Goal: Task Accomplishment & Management: Manage account settings

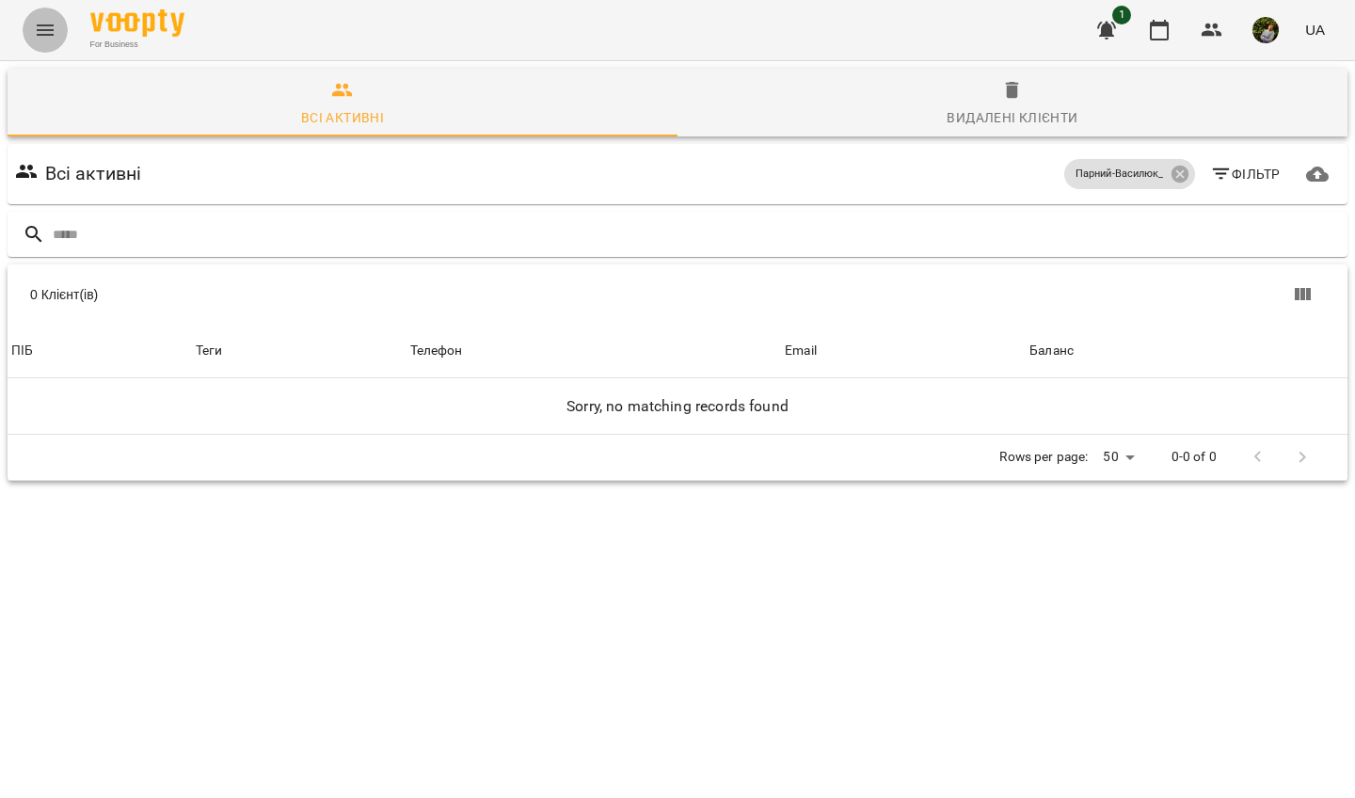
click at [40, 24] on icon "Menu" at bounding box center [45, 30] width 23 height 23
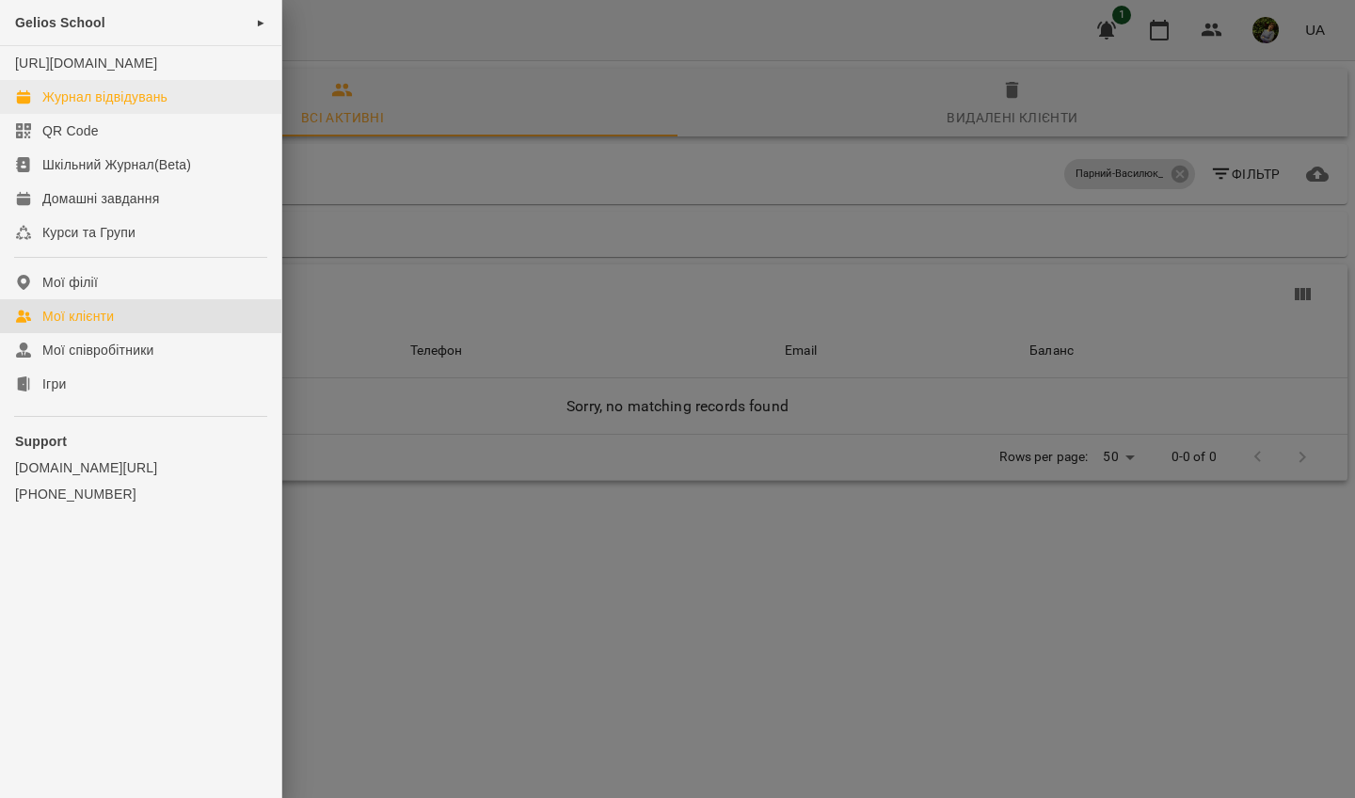
click at [134, 106] on div "Журнал відвідувань" at bounding box center [104, 97] width 125 height 19
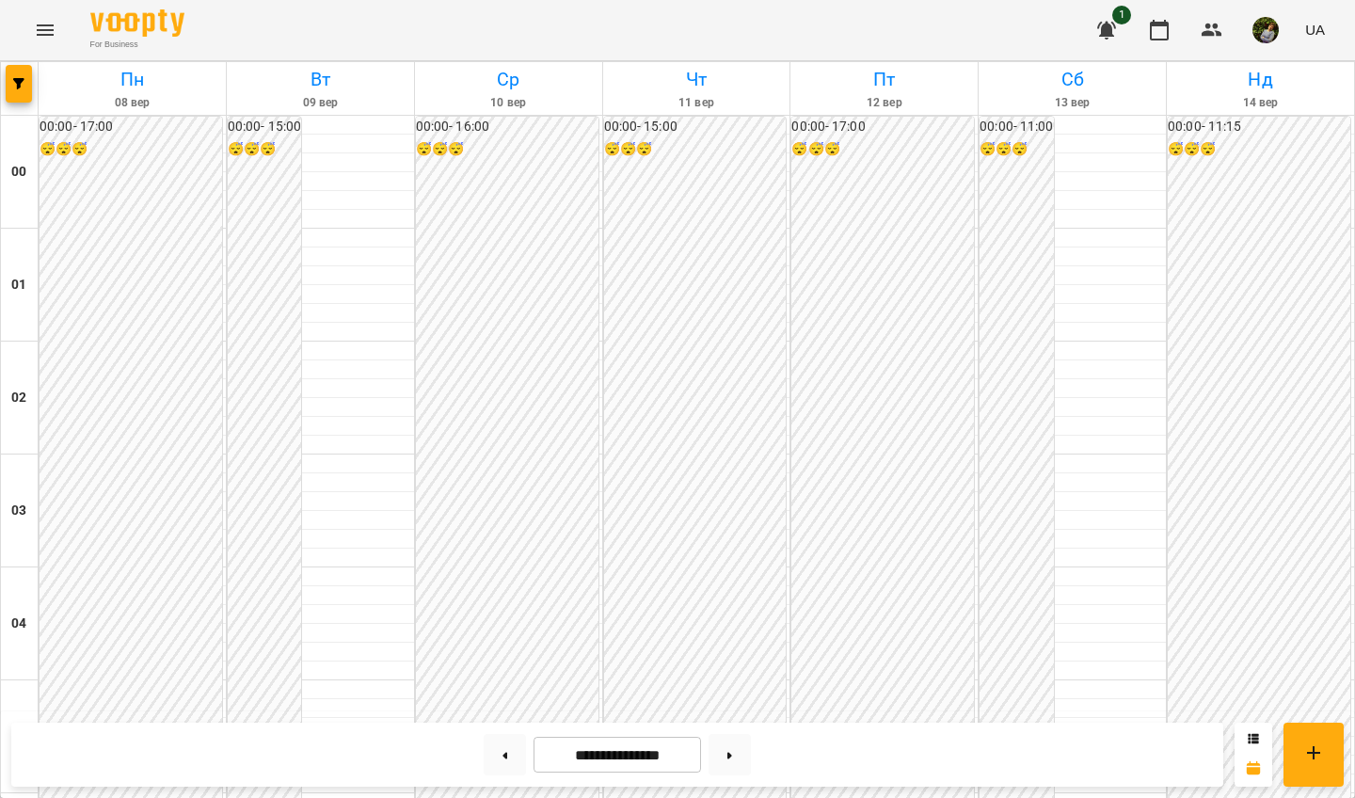
scroll to position [1841, 0]
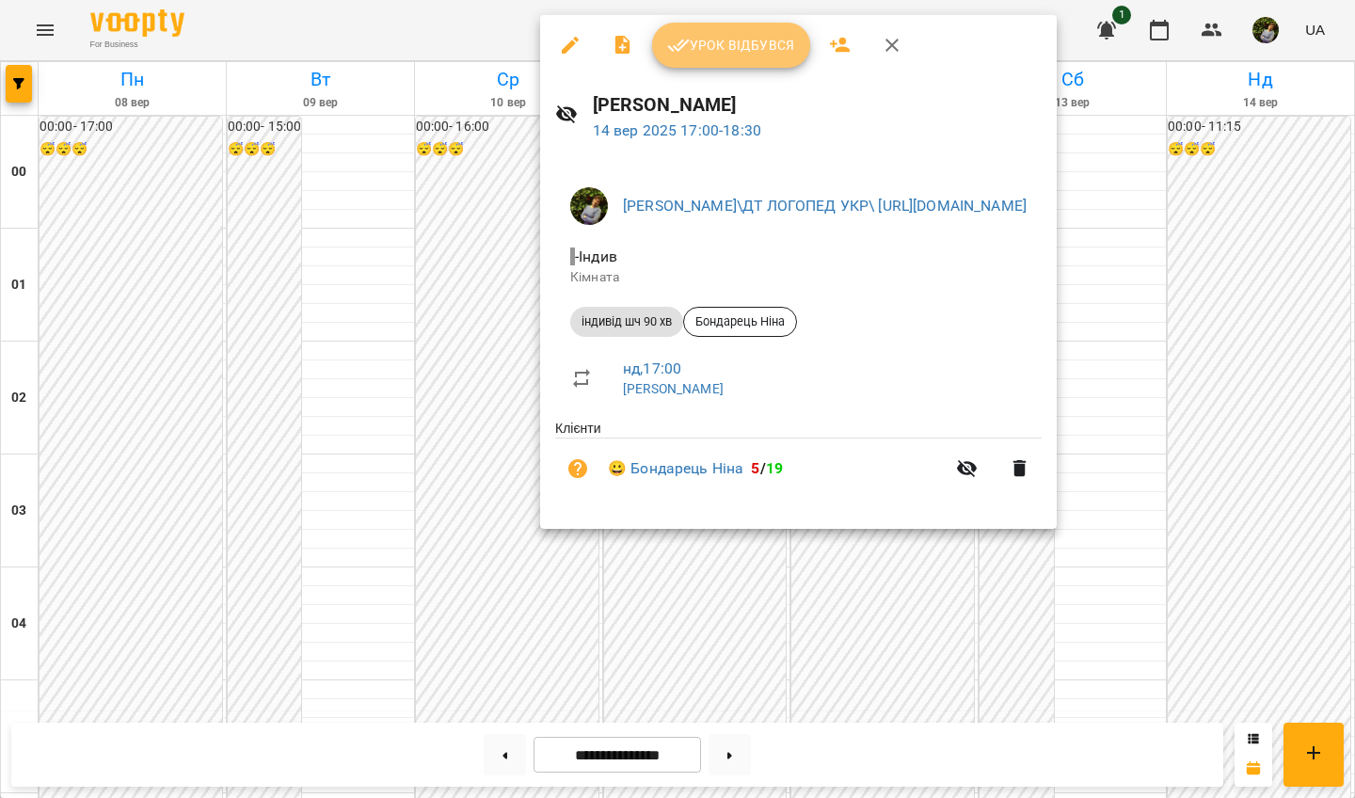
click at [767, 53] on span "Урок відбувся" at bounding box center [731, 45] width 128 height 23
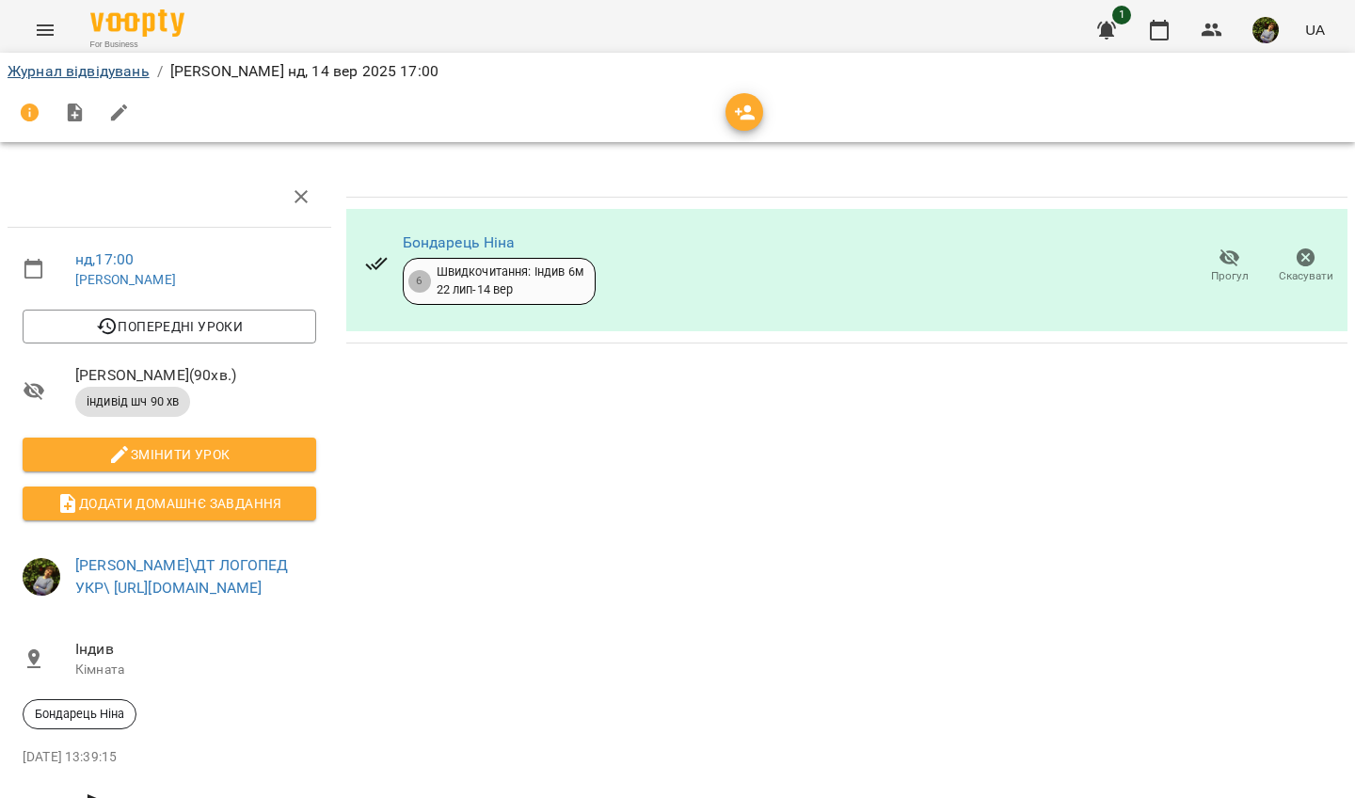
click at [112, 71] on link "Журнал відвідувань" at bounding box center [79, 71] width 142 height 18
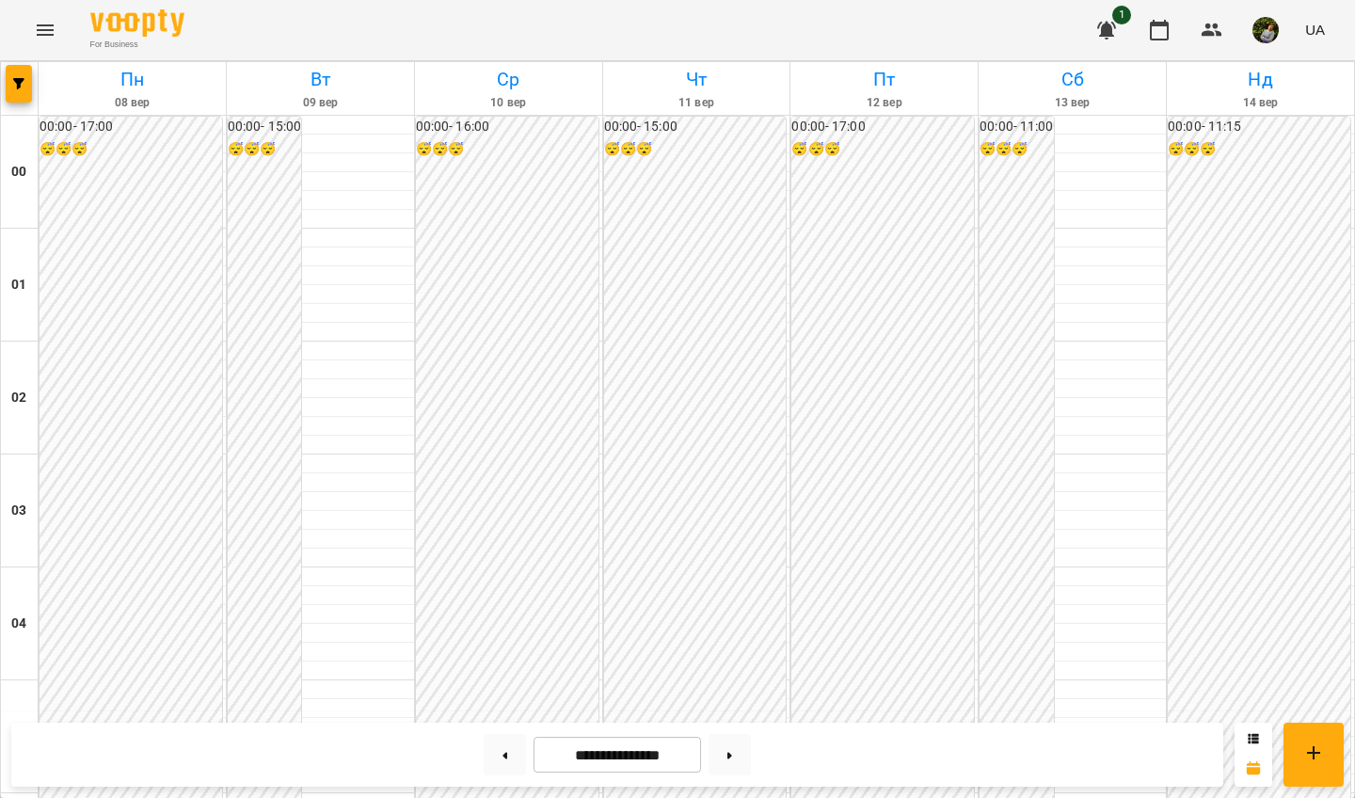
scroll to position [1764, 0]
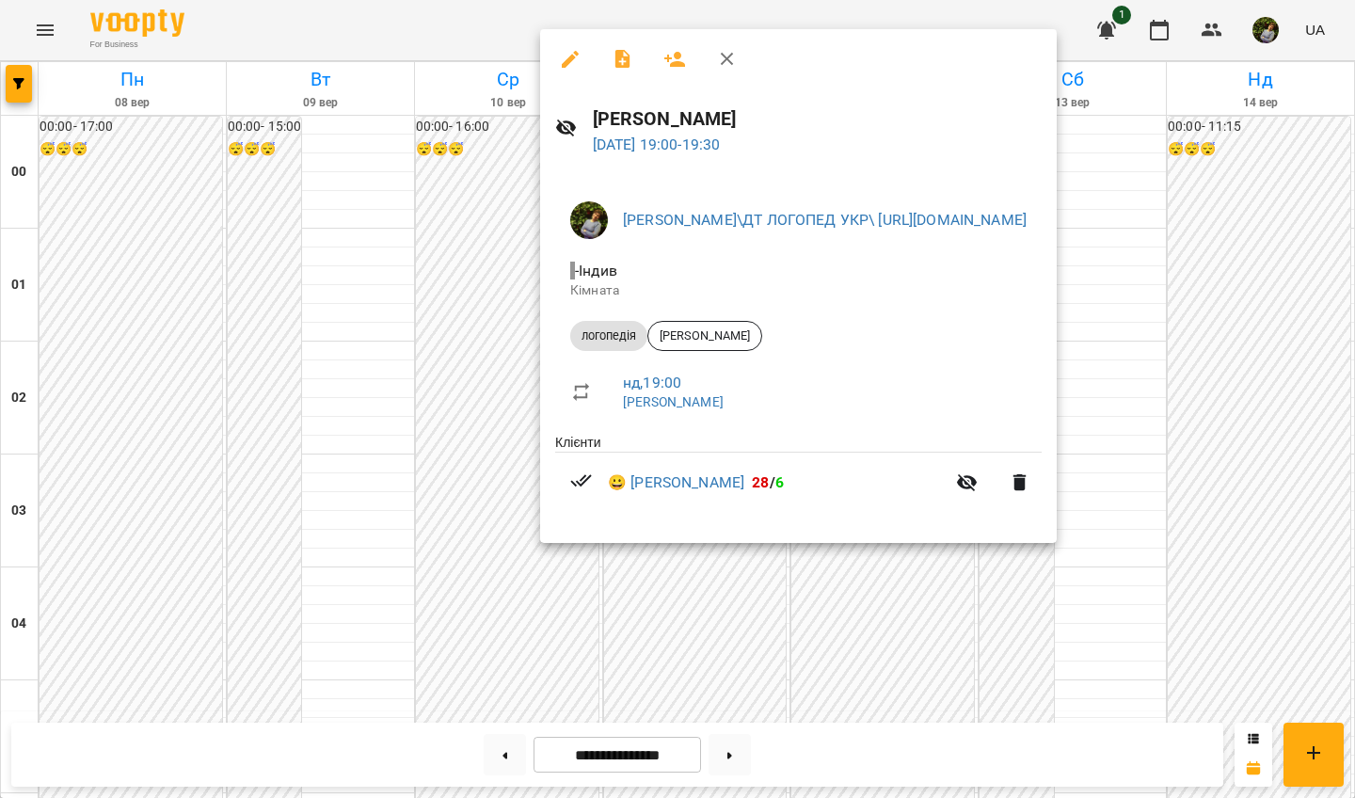
click at [1279, 601] on div at bounding box center [677, 399] width 1355 height 798
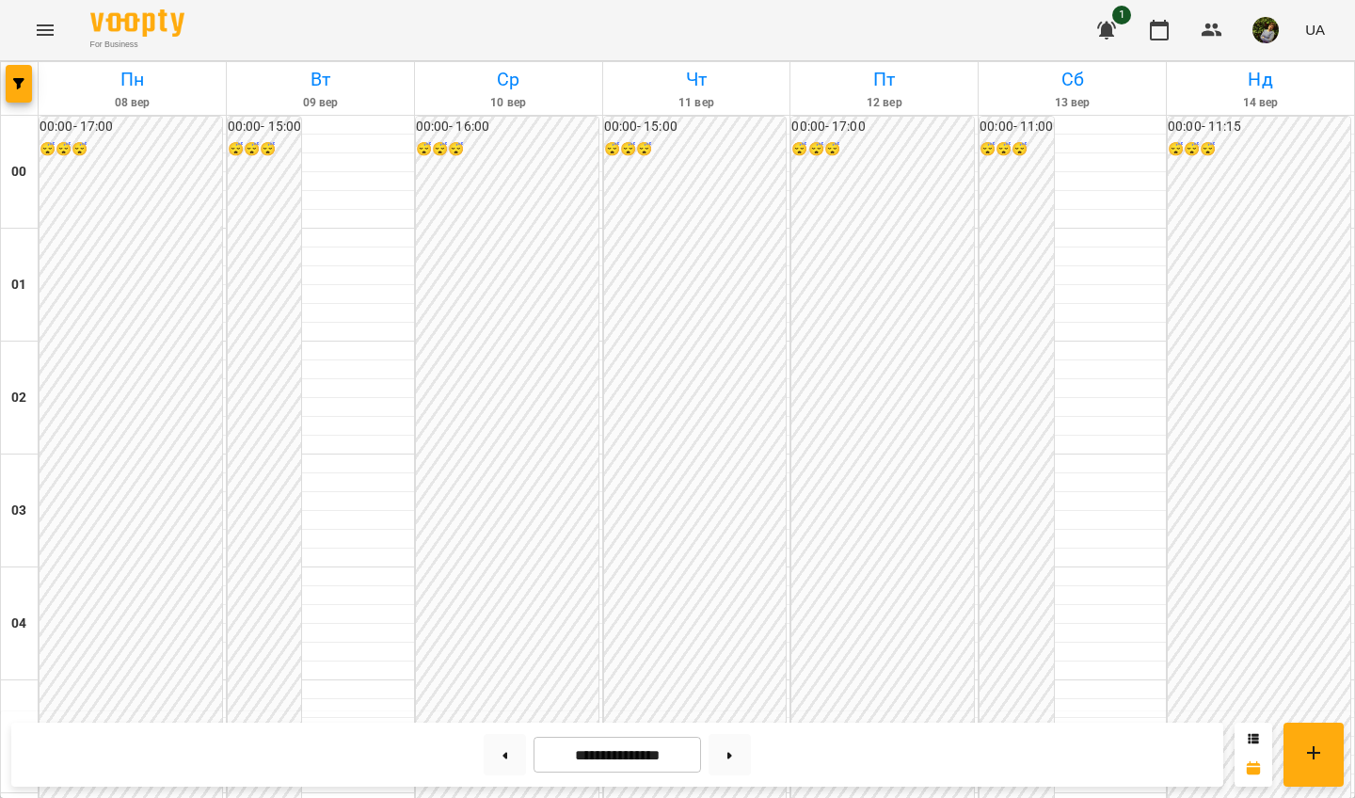
scroll to position [1872, 0]
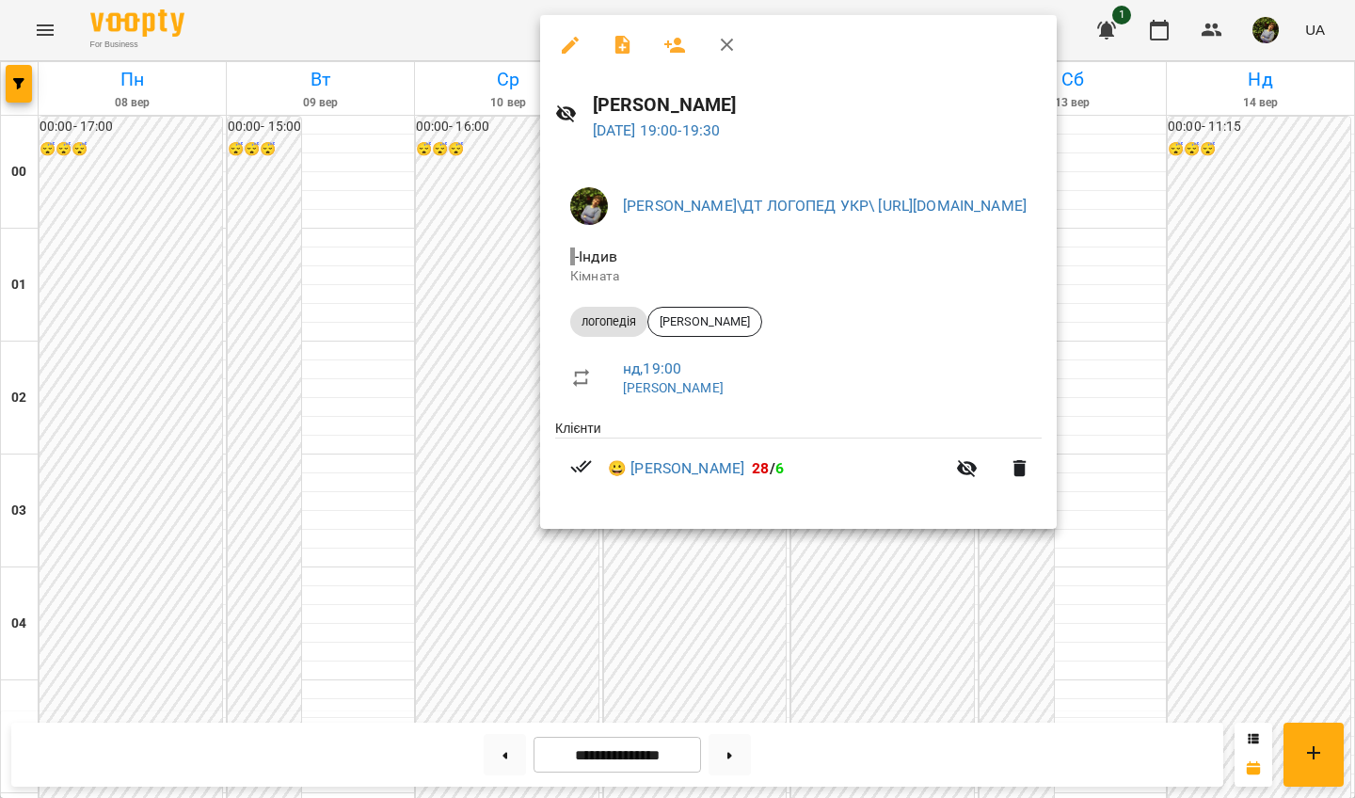
click at [473, 481] on div at bounding box center [677, 399] width 1355 height 798
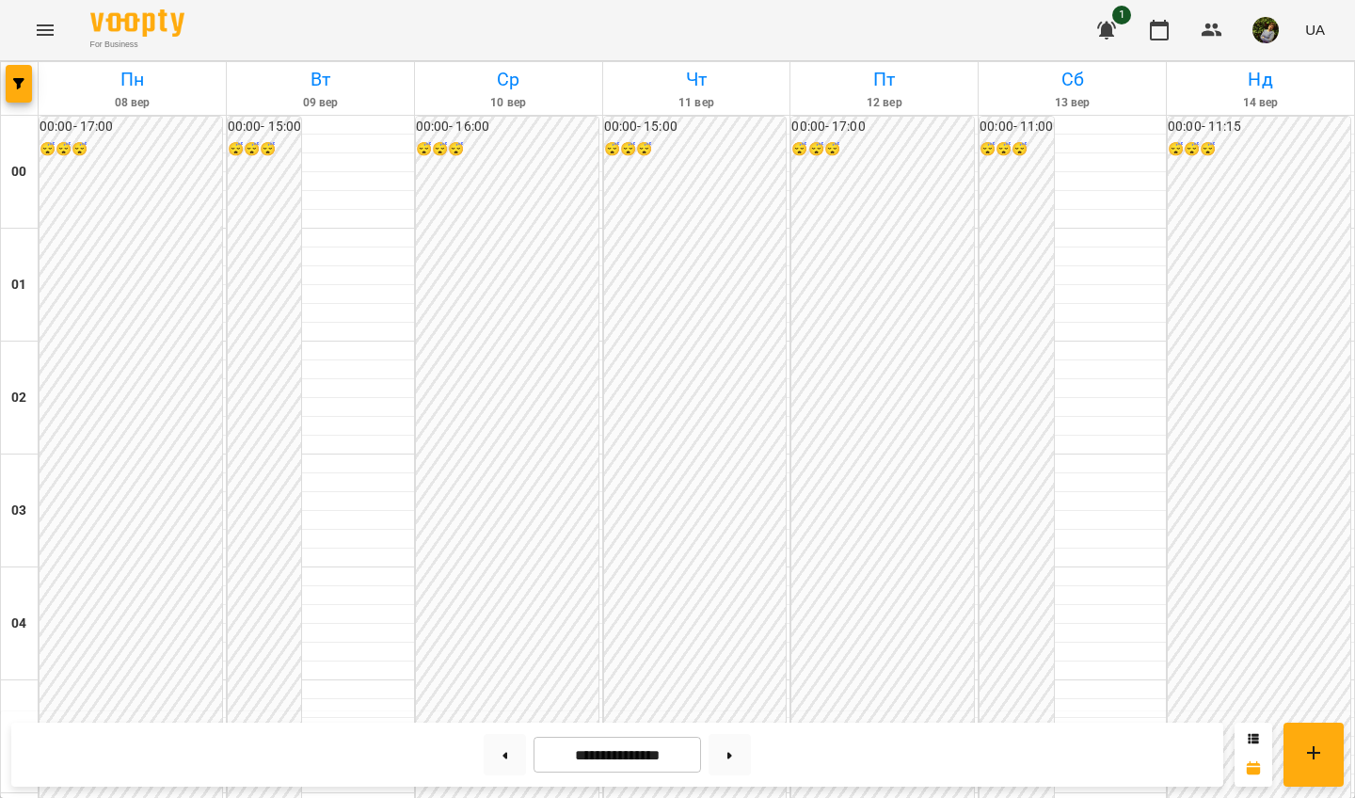
click at [48, 27] on icon "Menu" at bounding box center [45, 30] width 23 height 23
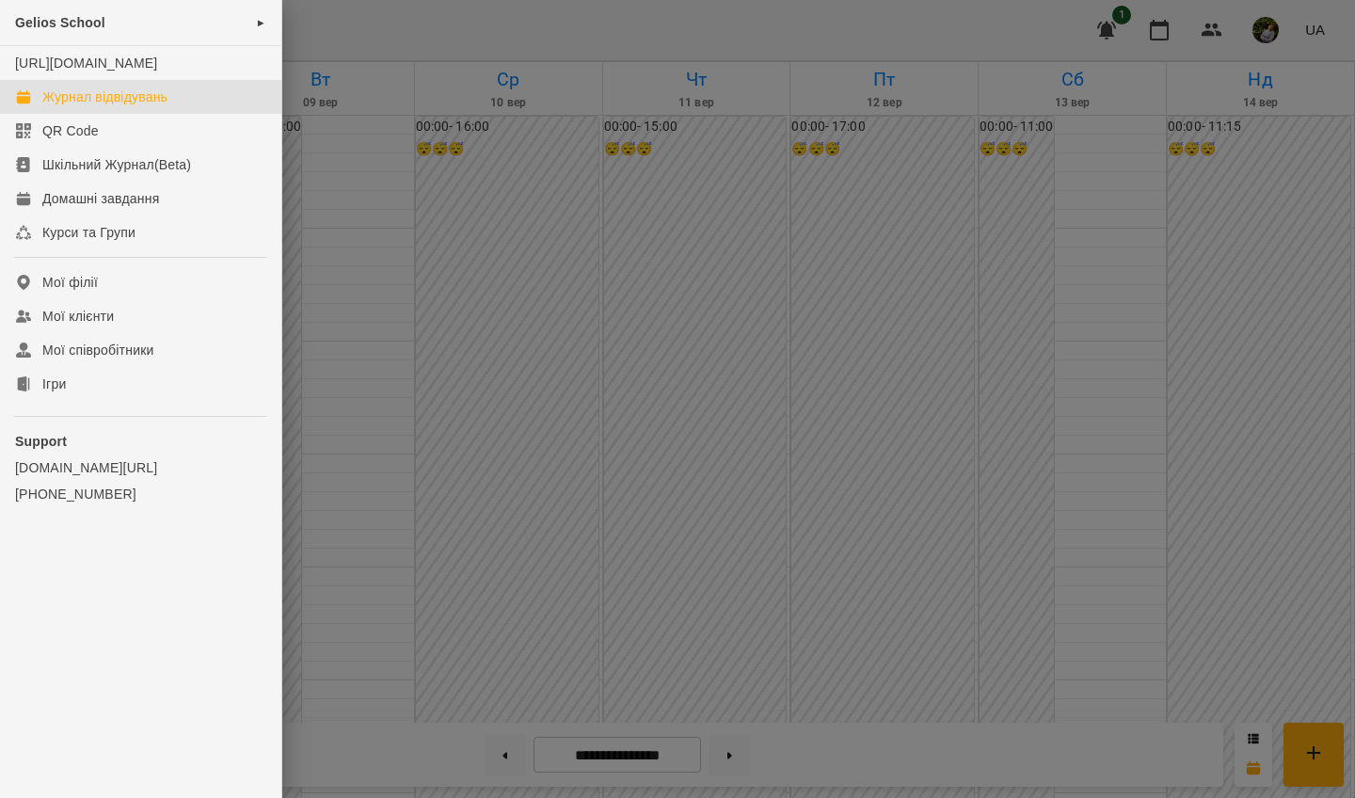
click at [449, 36] on div at bounding box center [677, 399] width 1355 height 798
